Goal: Task Accomplishment & Management: Use online tool/utility

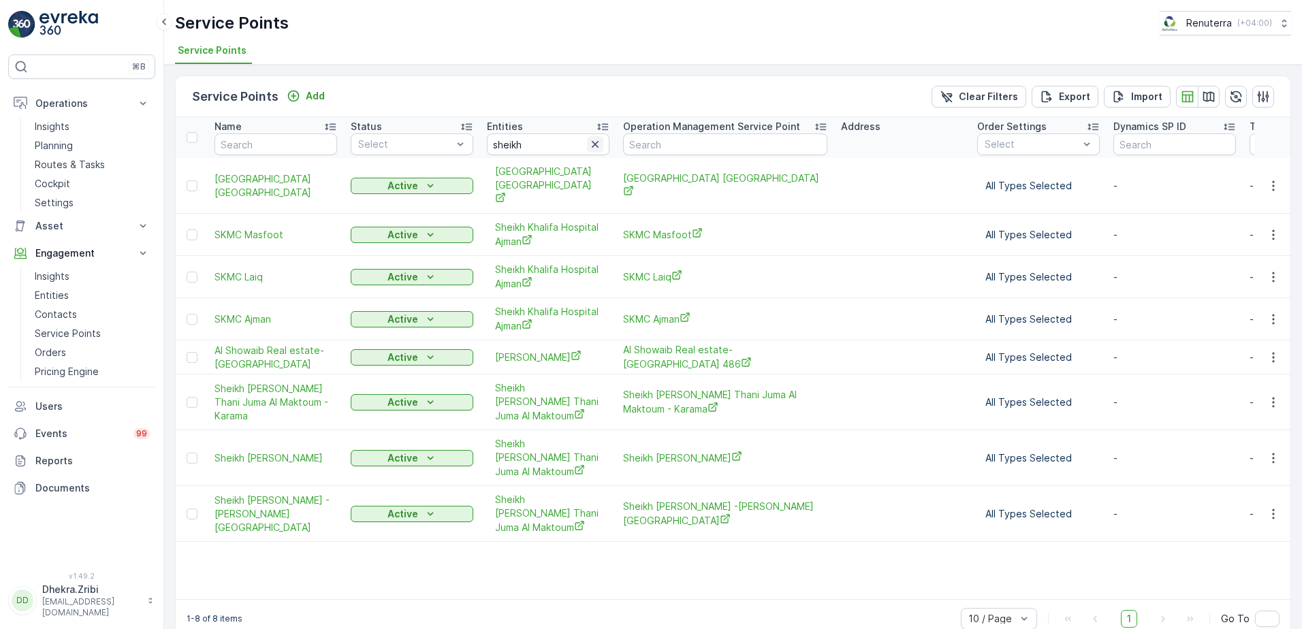
click at [600, 146] on icon "button" at bounding box center [595, 145] width 14 height 14
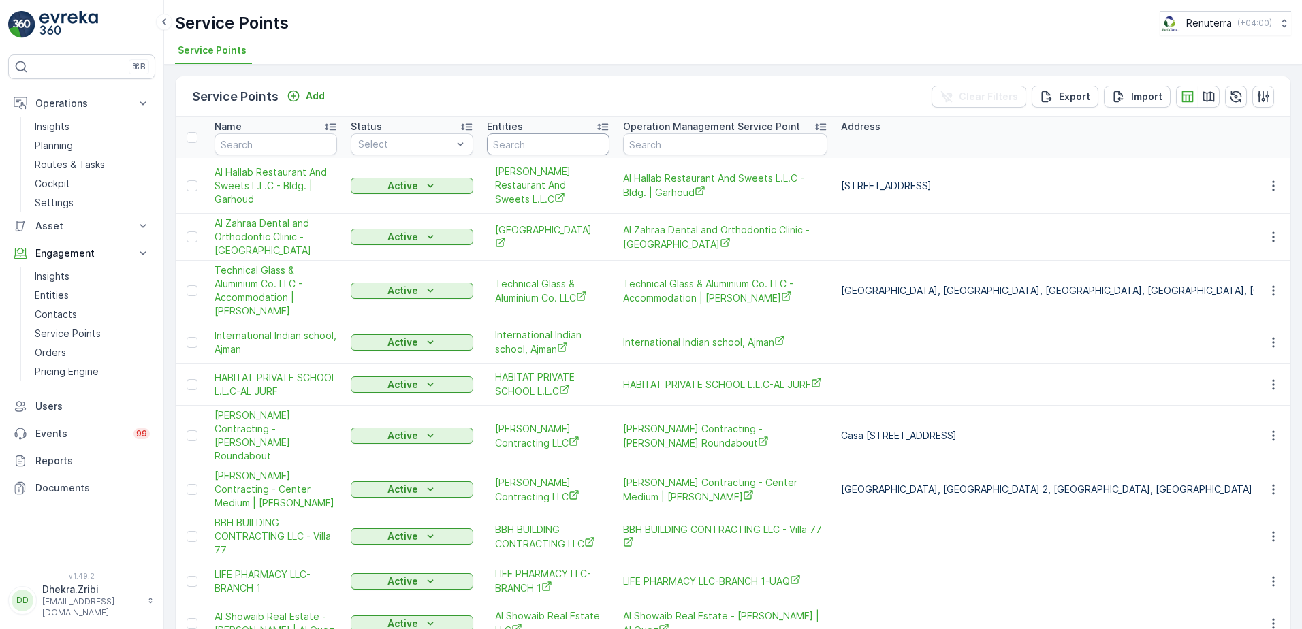
click at [534, 148] on input "text" at bounding box center [548, 144] width 123 height 22
type input "nomac"
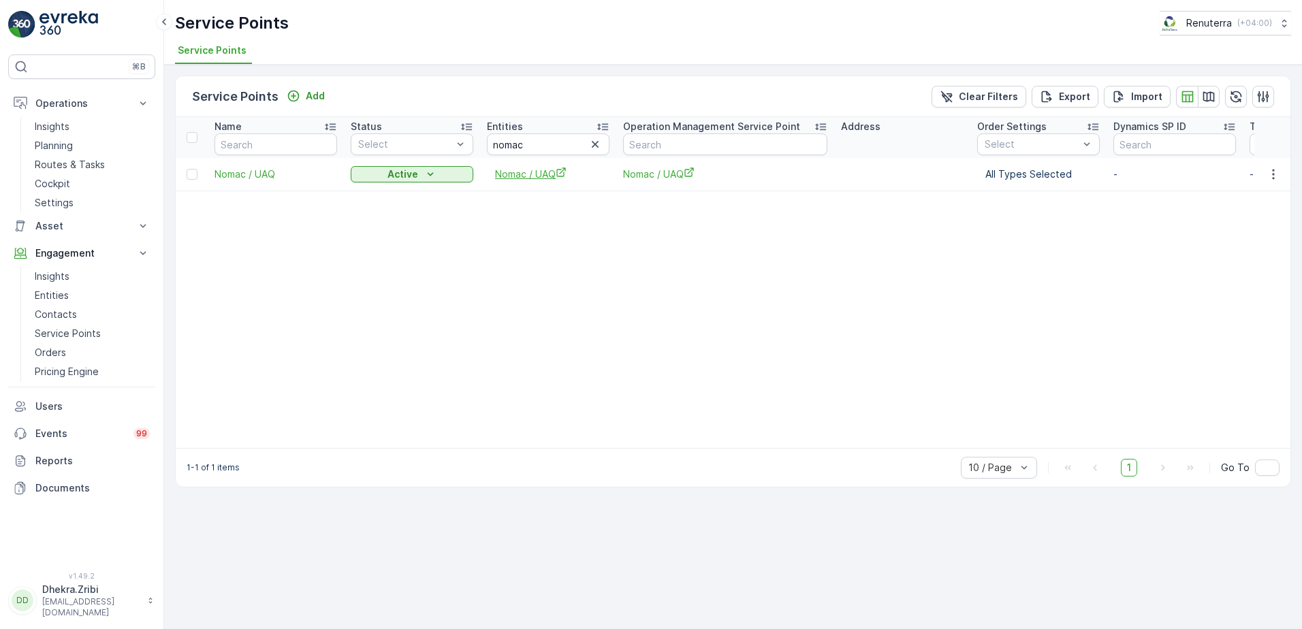
click at [551, 176] on span "Nomac / UAQ" at bounding box center [548, 174] width 106 height 14
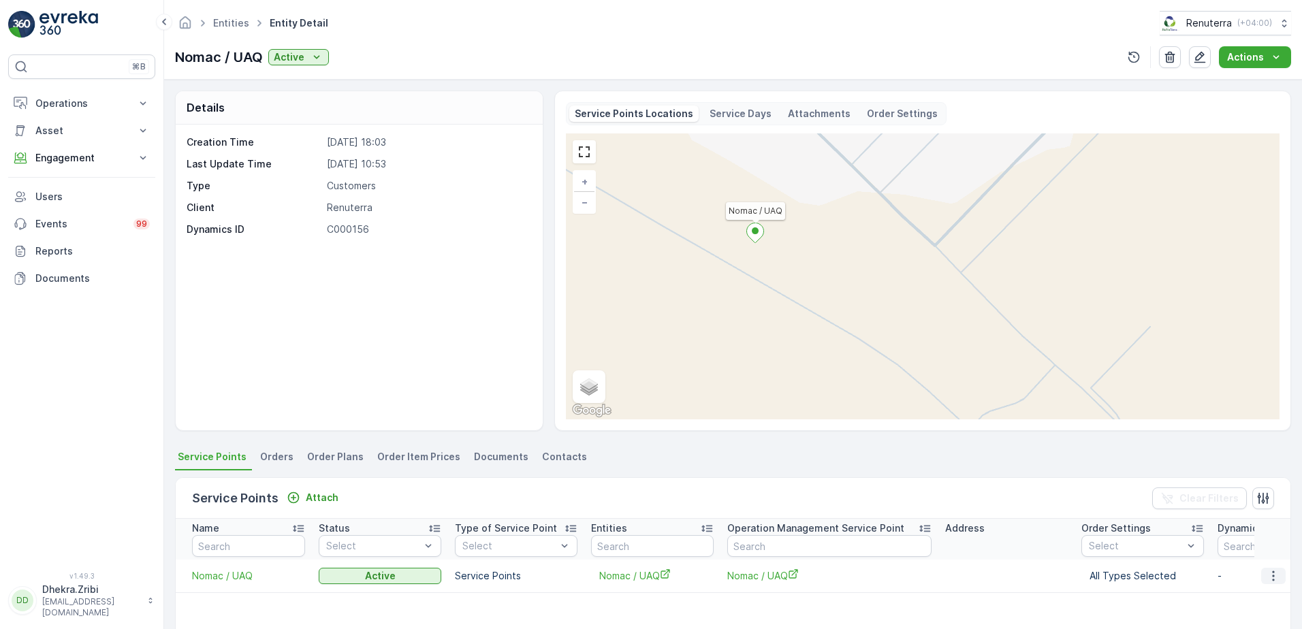
click at [1273, 580] on icon "button" at bounding box center [1273, 576] width 14 height 14
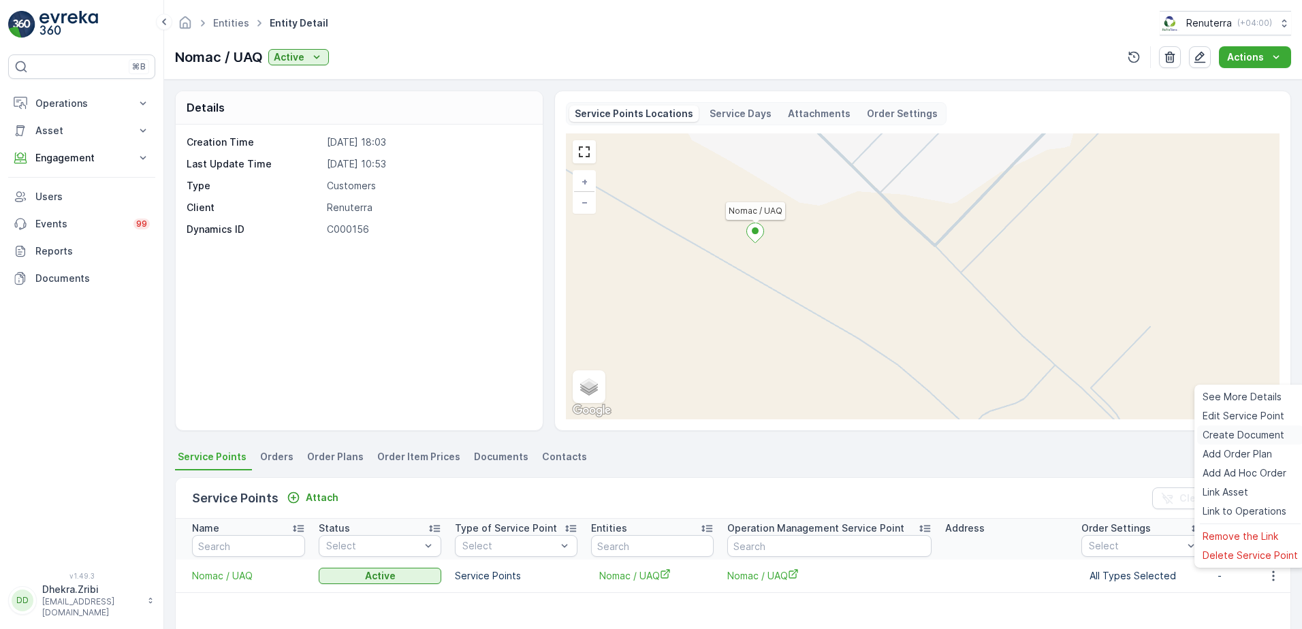
click at [1248, 435] on span "Create Document" at bounding box center [1243, 435] width 82 height 14
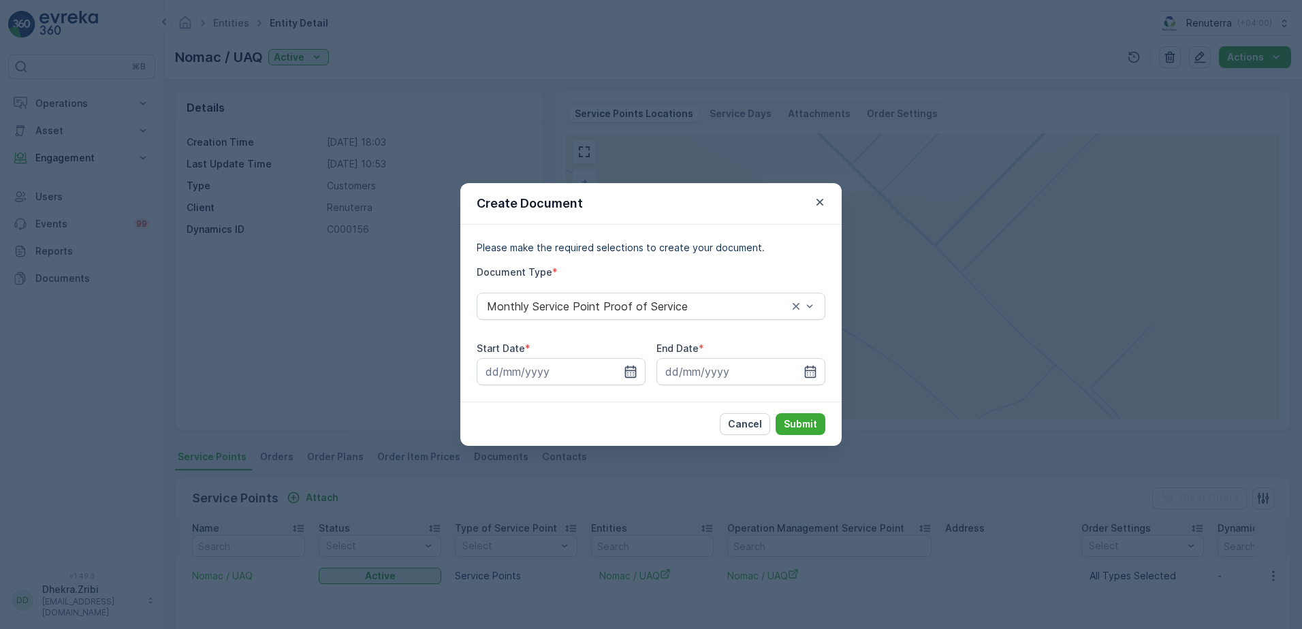
click at [630, 372] on icon "button" at bounding box center [631, 372] width 12 height 12
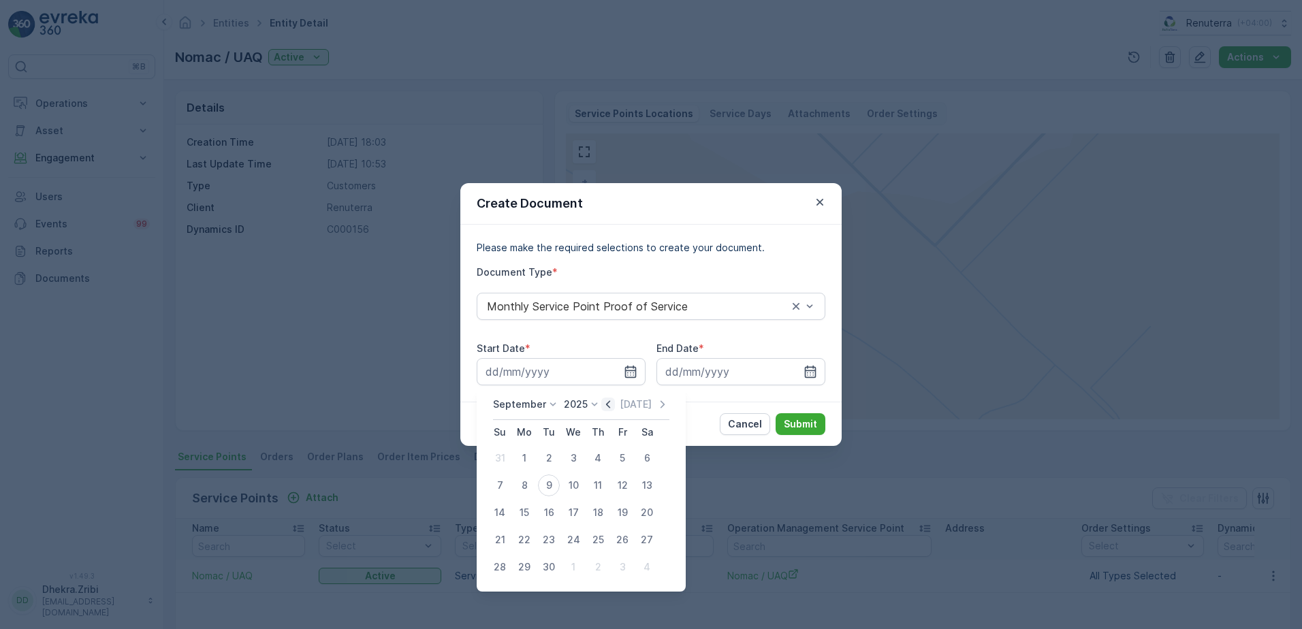
click at [608, 405] on icon "button" at bounding box center [608, 405] width 14 height 14
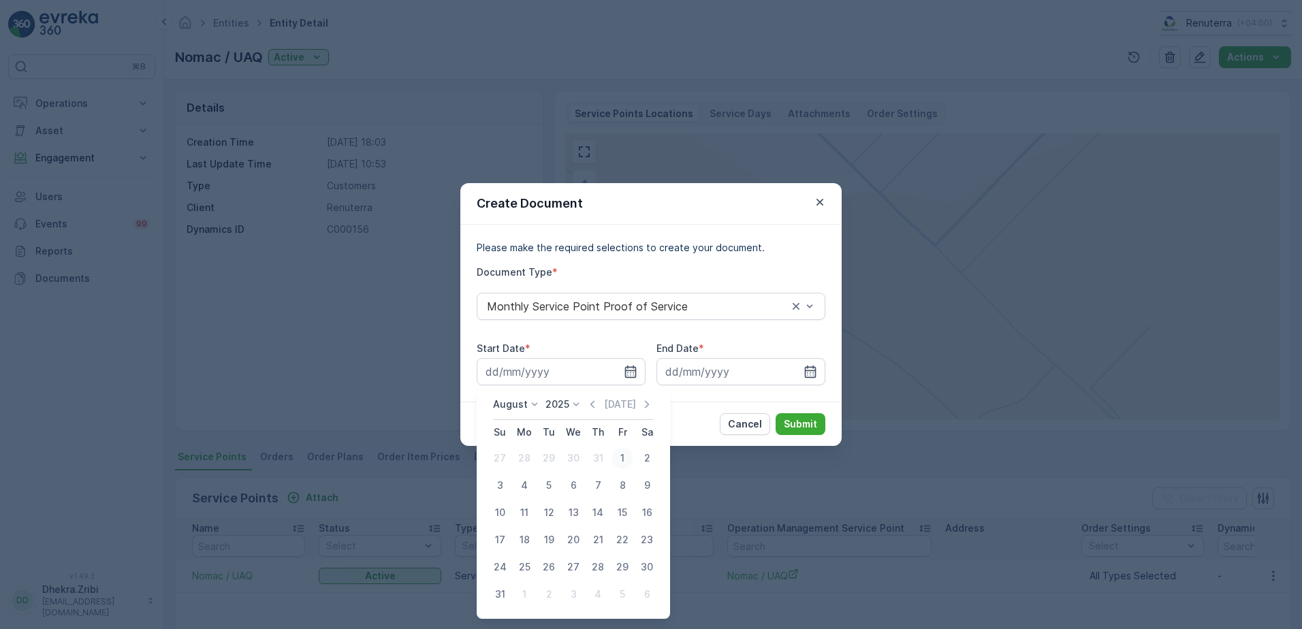
click at [620, 458] on div "1" at bounding box center [622, 458] width 22 height 22
type input "01.08.2025"
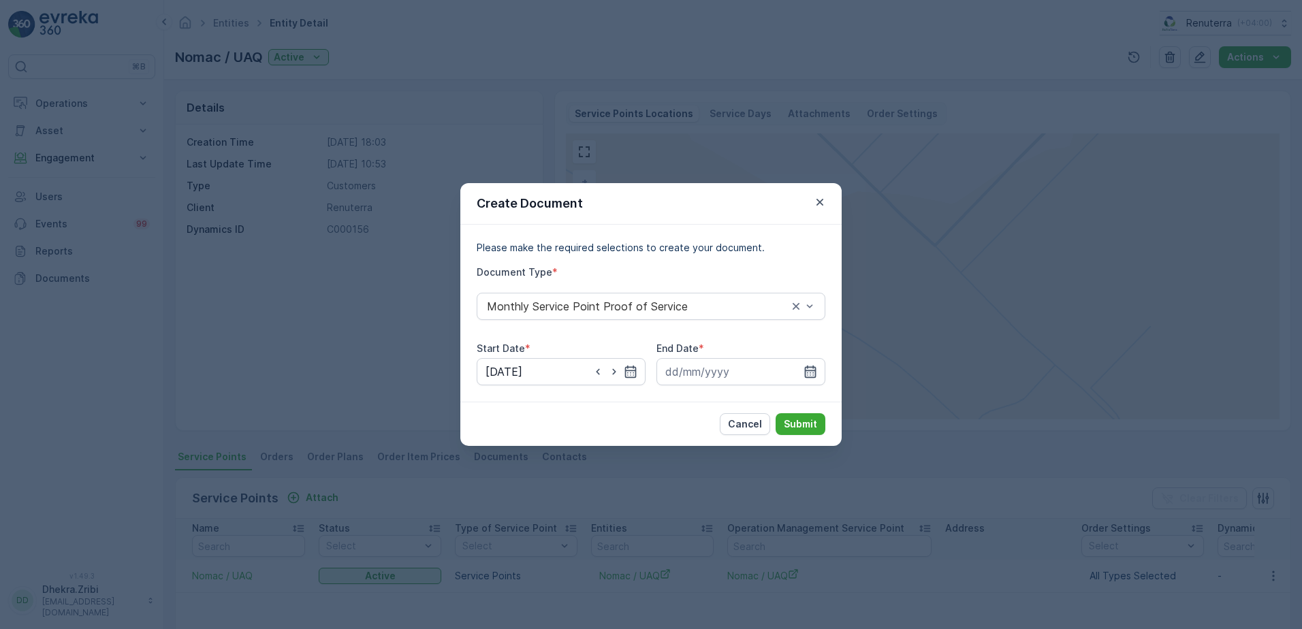
click at [812, 375] on icon "button" at bounding box center [810, 372] width 14 height 14
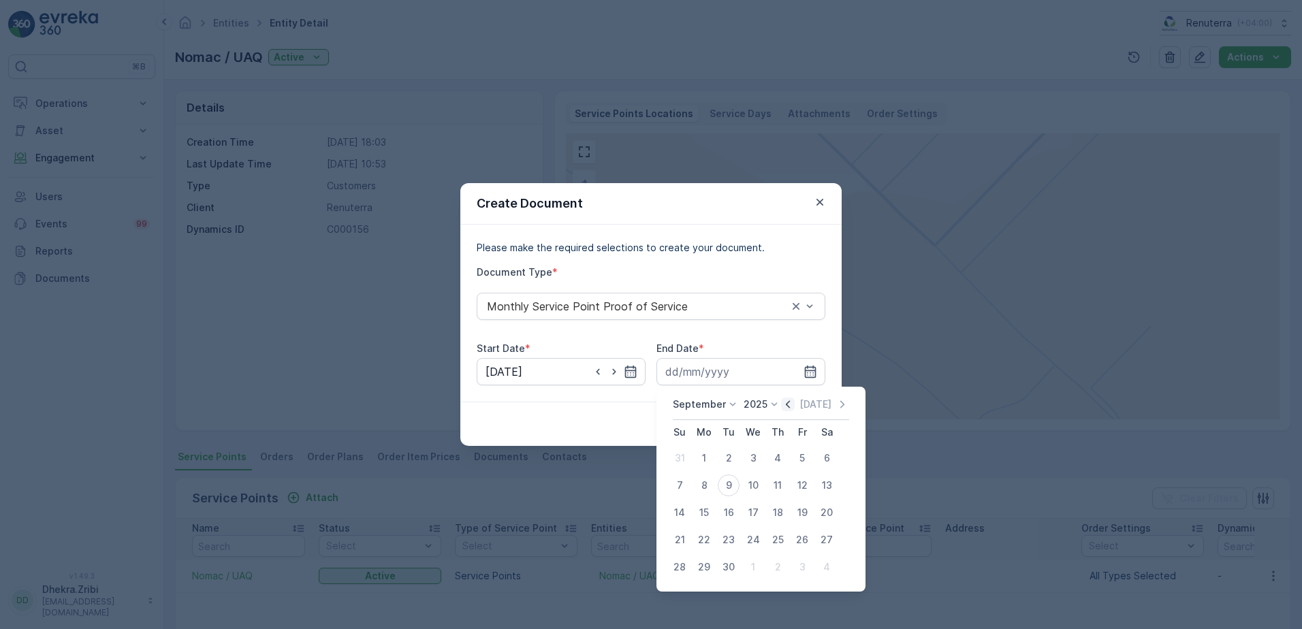
click at [787, 407] on icon "button" at bounding box center [788, 403] width 4 height 7
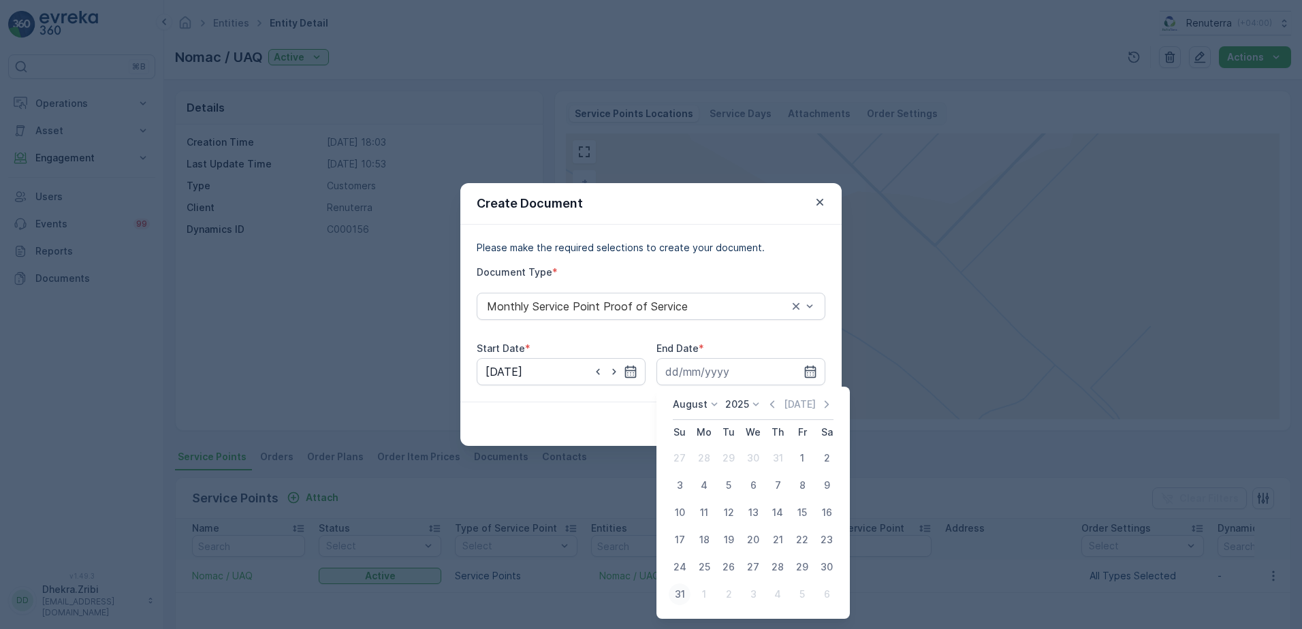
click at [679, 596] on div "31" at bounding box center [679, 594] width 22 height 22
type input "31.08.2025"
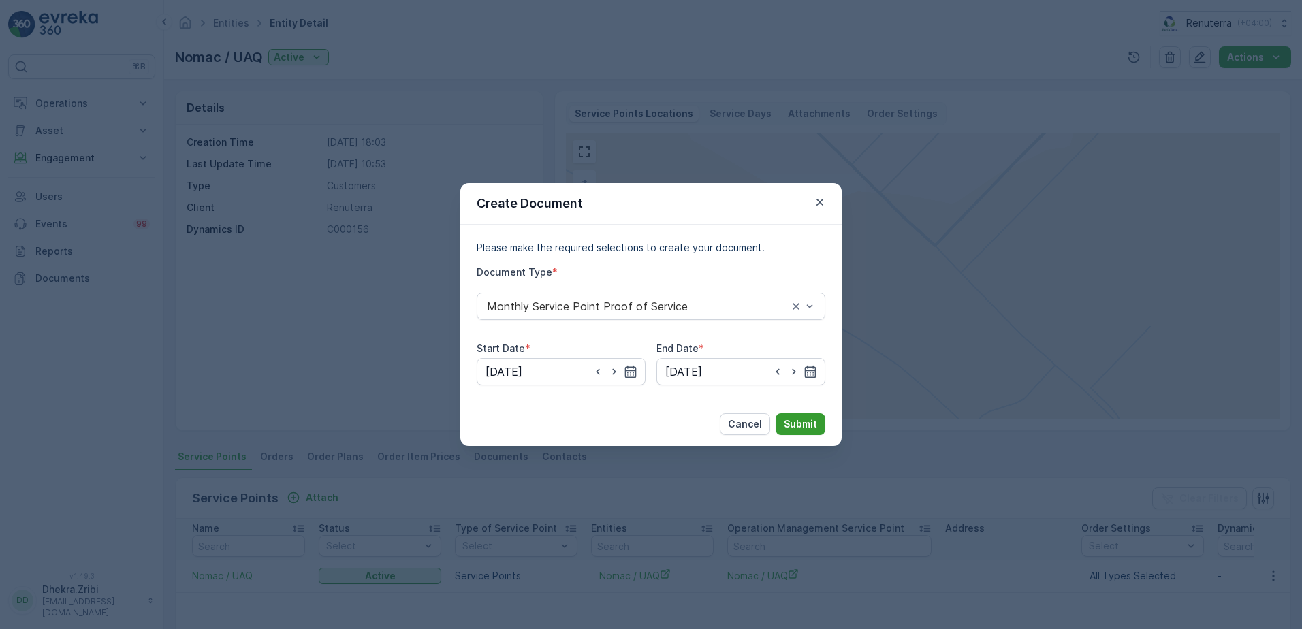
click at [800, 424] on p "Submit" at bounding box center [800, 424] width 33 height 14
